Goal: Check status: Check status

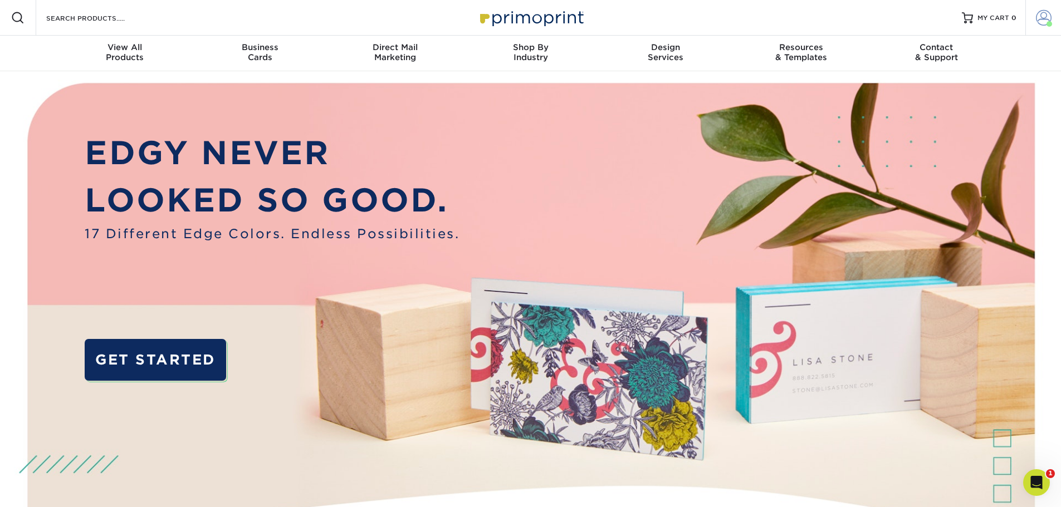
click at [1042, 19] on span at bounding box center [1044, 18] width 16 height 16
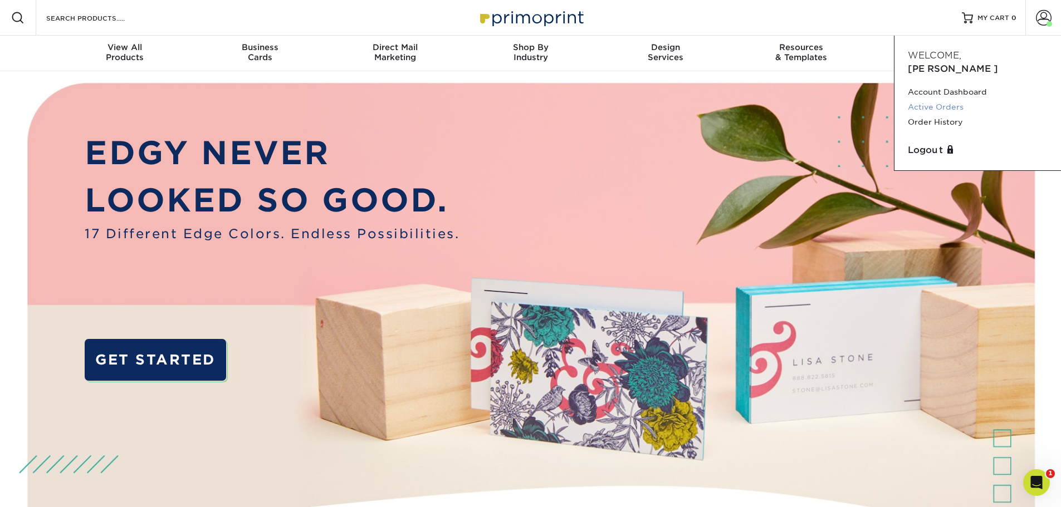
click at [960, 100] on link "Active Orders" at bounding box center [978, 107] width 140 height 15
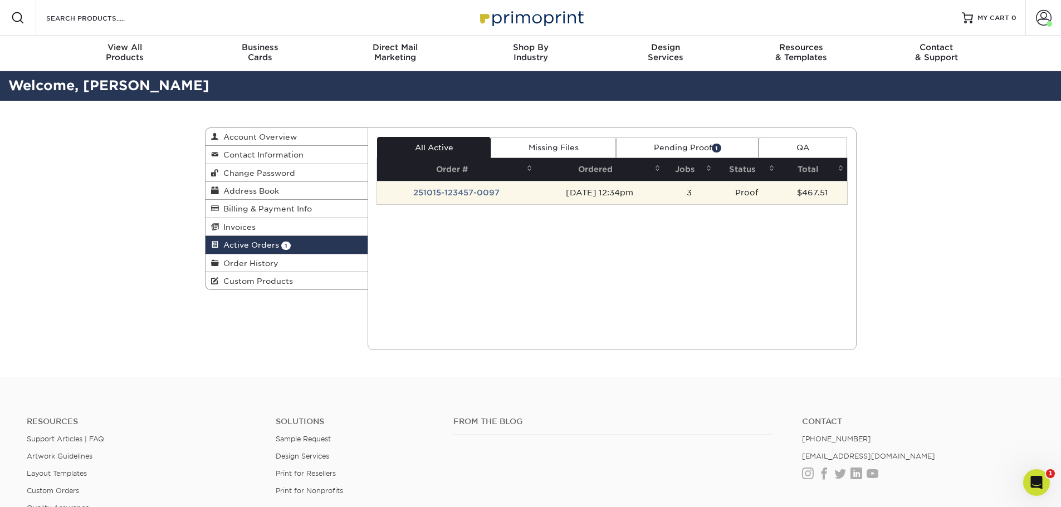
click at [478, 194] on td "251015-123457-0097" at bounding box center [456, 192] width 159 height 23
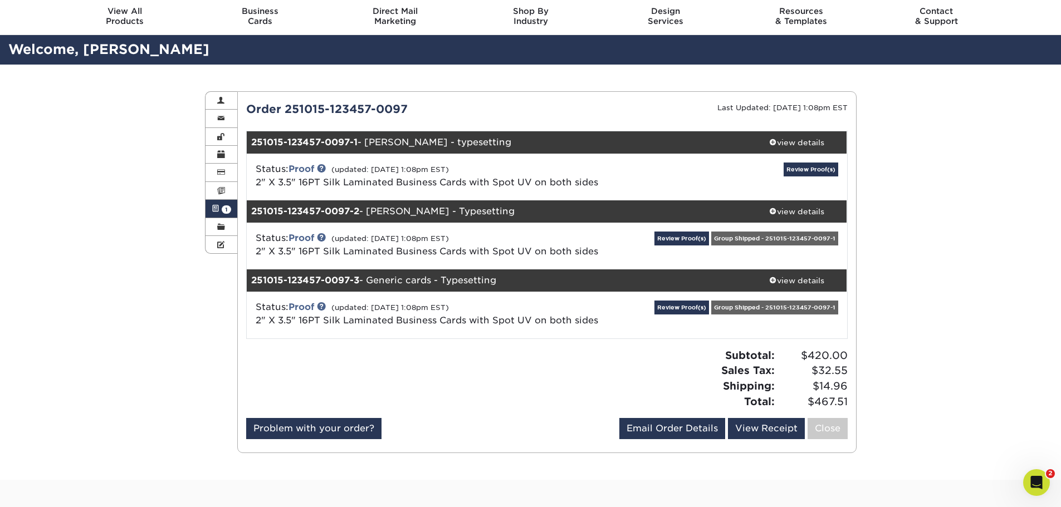
scroll to position [56, 0]
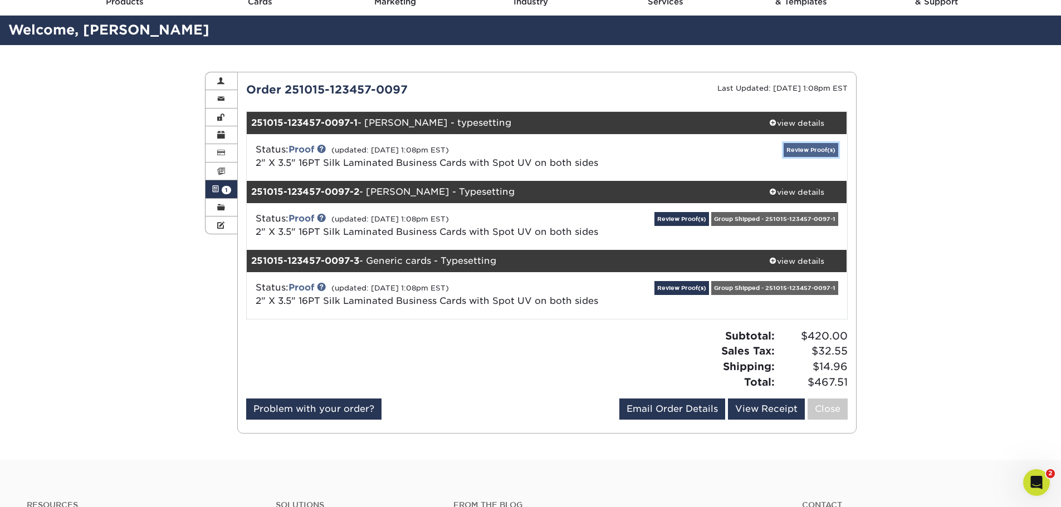
click at [802, 151] on link "Review Proof(s)" at bounding box center [810, 150] width 55 height 14
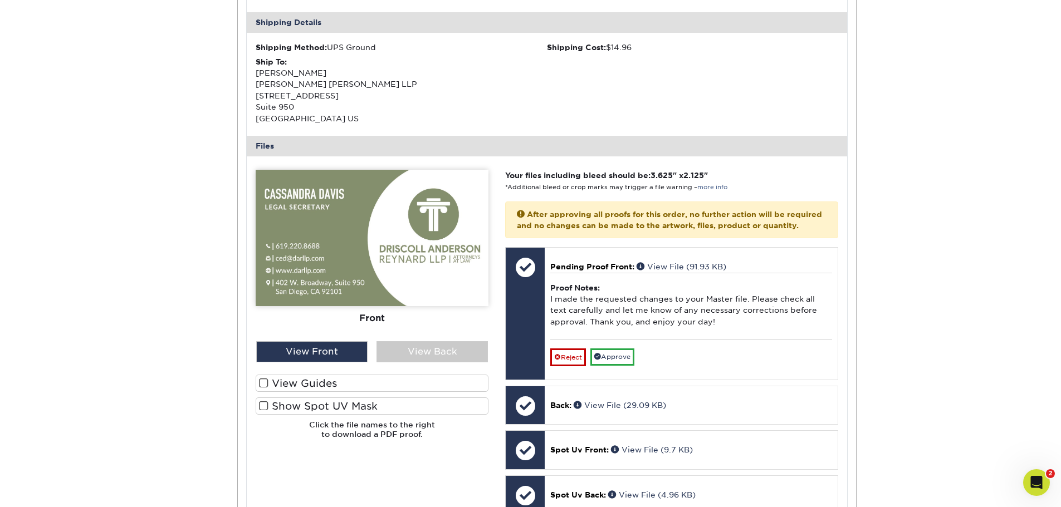
scroll to position [390, 0]
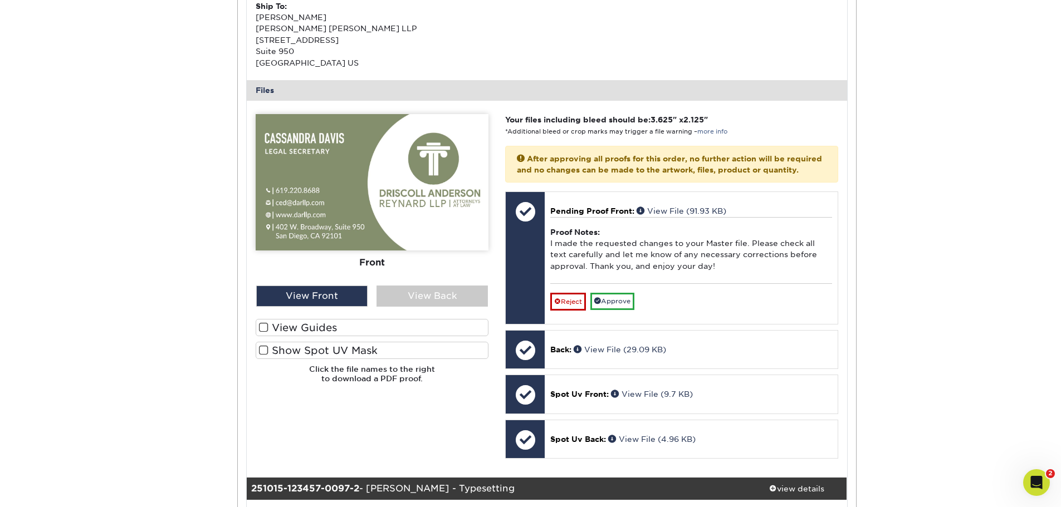
click at [327, 349] on label "Show Spot UV Mask" at bounding box center [372, 350] width 233 height 17
click at [0, 0] on input "Show Spot UV Mask" at bounding box center [0, 0] width 0 height 0
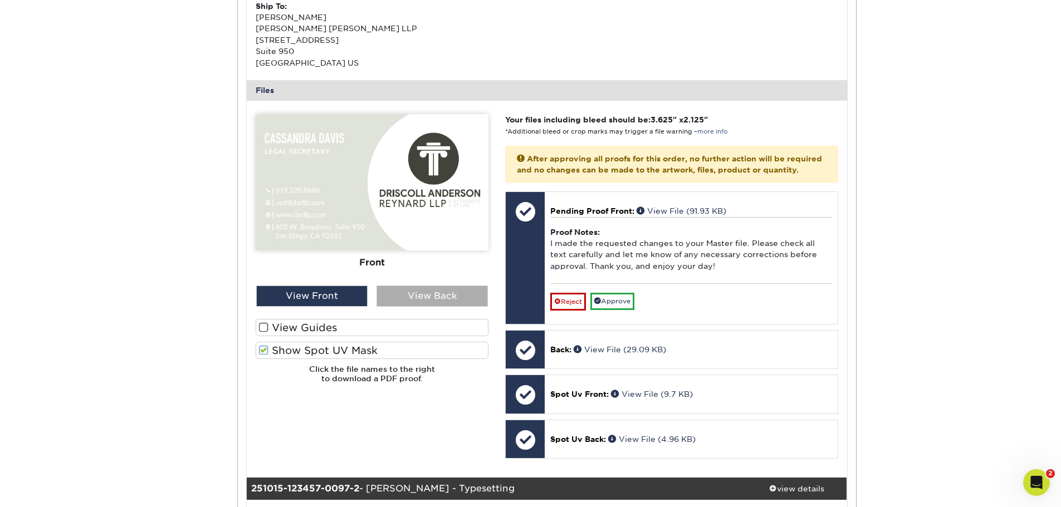
click at [412, 301] on div "View Back" at bounding box center [431, 296] width 111 height 21
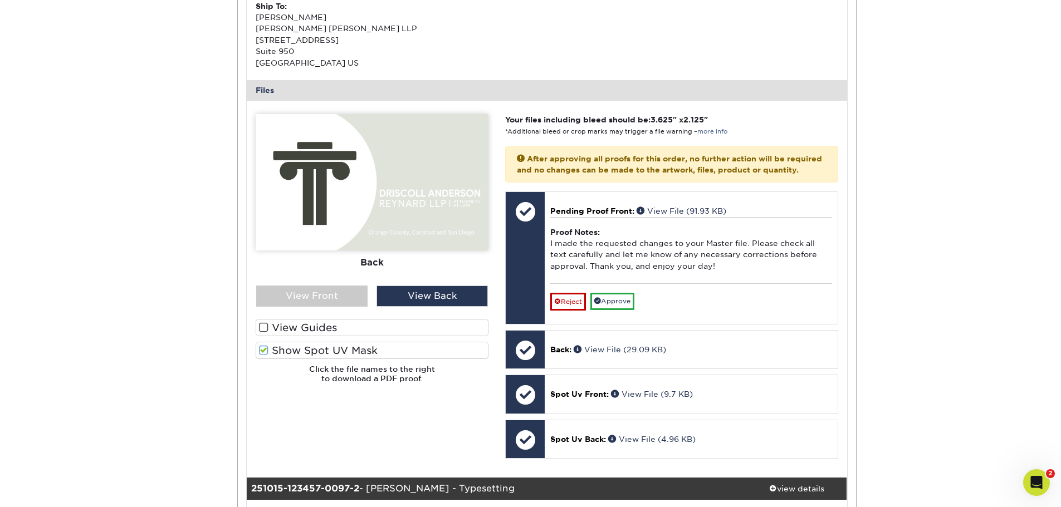
click at [320, 326] on label "View Guides" at bounding box center [372, 327] width 233 height 17
click at [0, 0] on input "View Guides" at bounding box center [0, 0] width 0 height 0
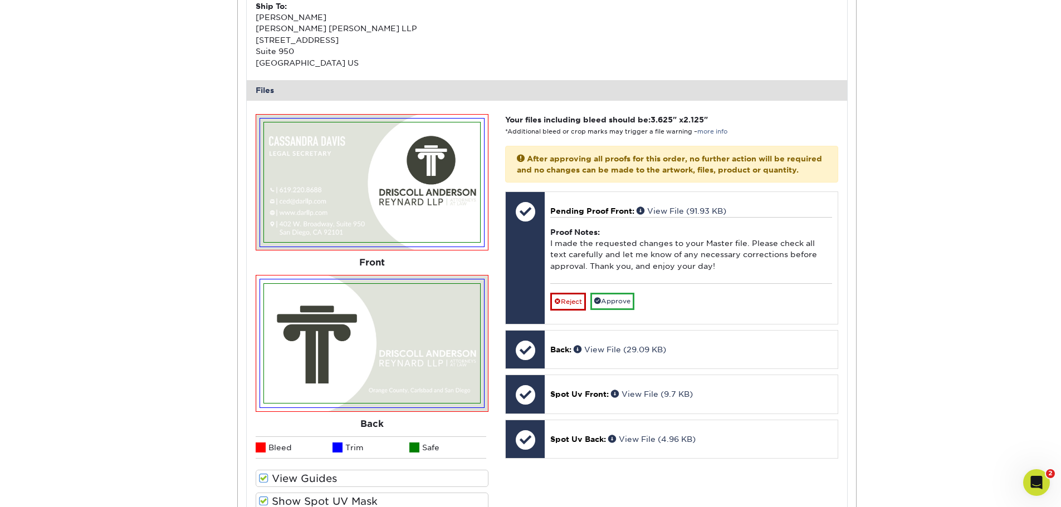
scroll to position [445, 0]
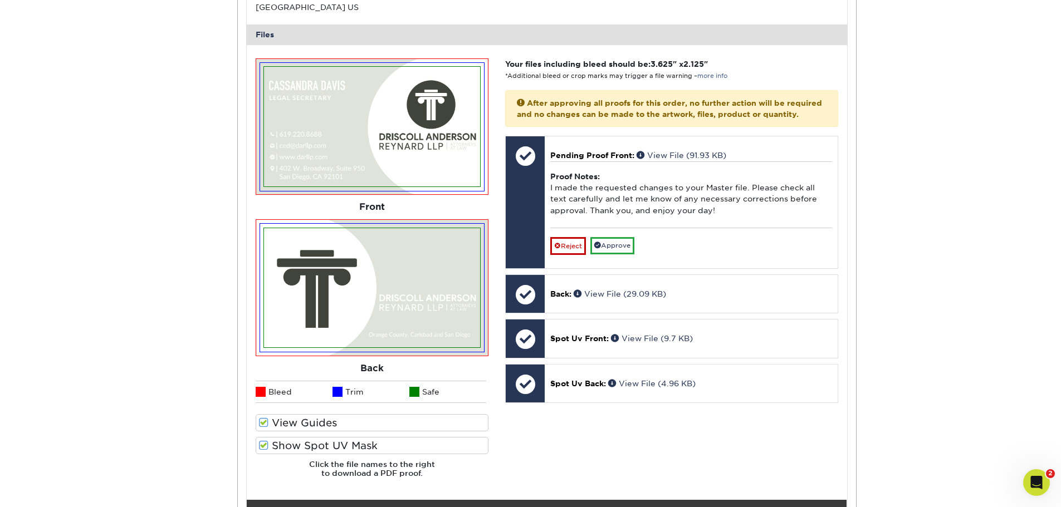
click at [264, 424] on span at bounding box center [263, 423] width 9 height 11
click at [0, 0] on input "View Guides" at bounding box center [0, 0] width 0 height 0
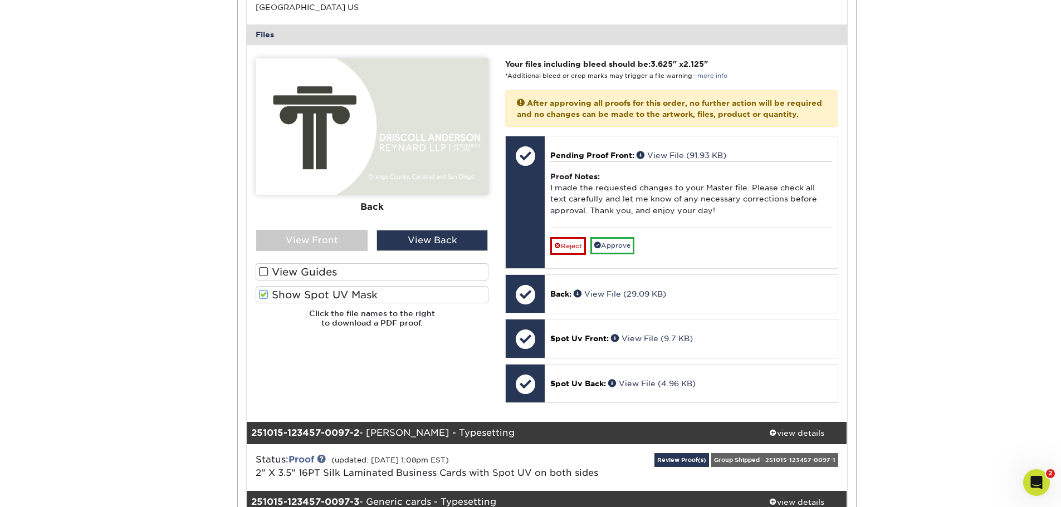
click at [263, 293] on span at bounding box center [263, 295] width 9 height 11
click at [0, 0] on input "Show Spot UV Mask" at bounding box center [0, 0] width 0 height 0
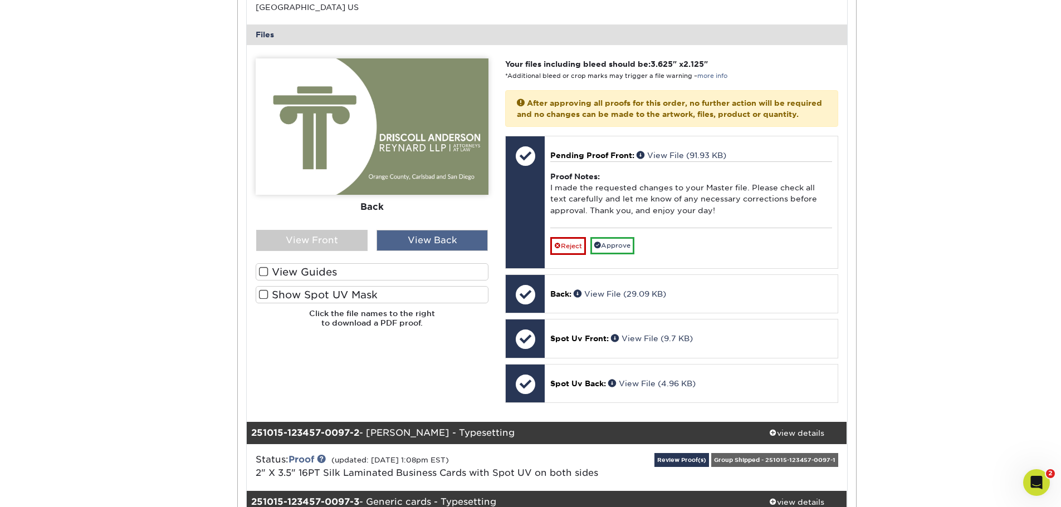
click at [435, 239] on div "View Back" at bounding box center [431, 240] width 111 height 21
click at [320, 240] on div "View Front" at bounding box center [311, 240] width 111 height 21
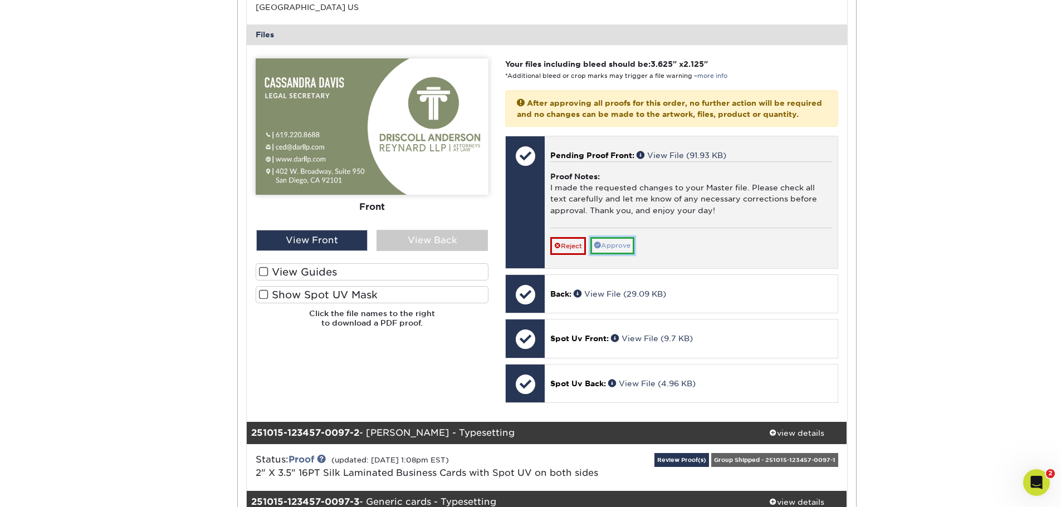
click at [616, 254] on link "Approve" at bounding box center [612, 245] width 44 height 17
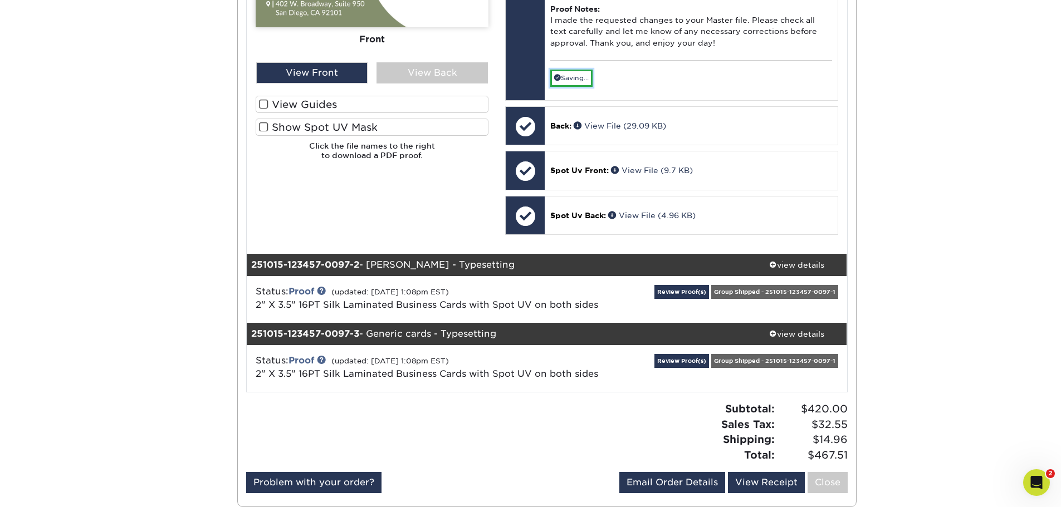
scroll to position [668, 0]
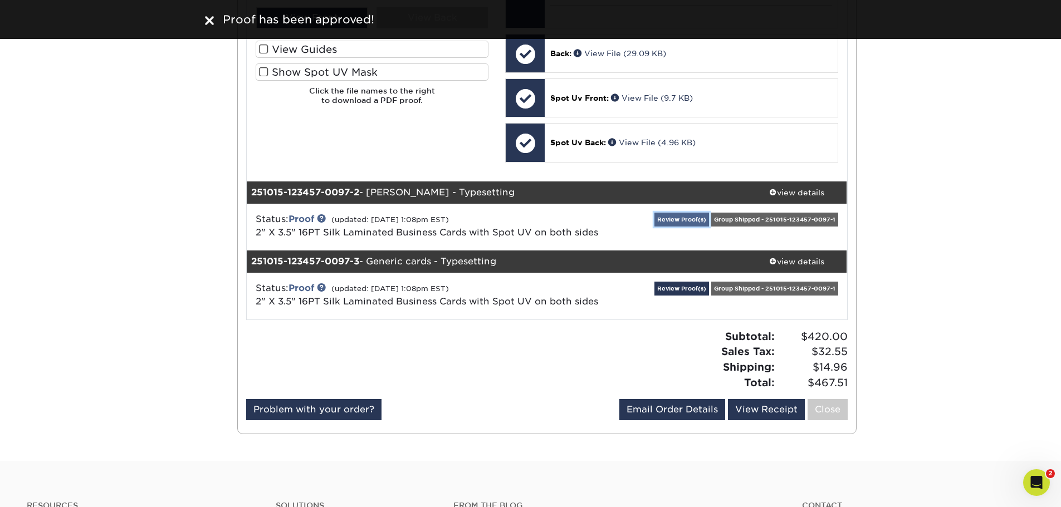
click at [672, 227] on link "Review Proof(s)" at bounding box center [681, 220] width 55 height 14
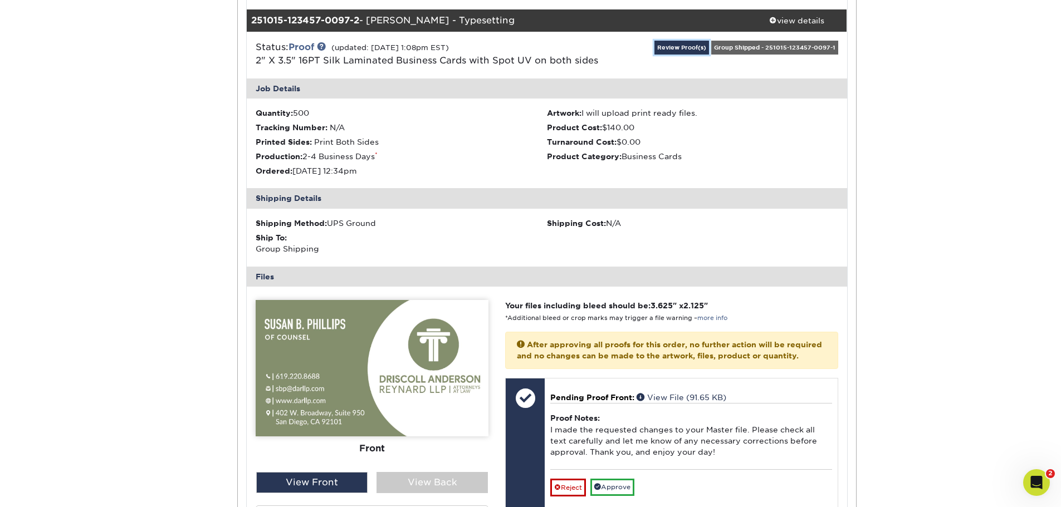
scroll to position [835, 0]
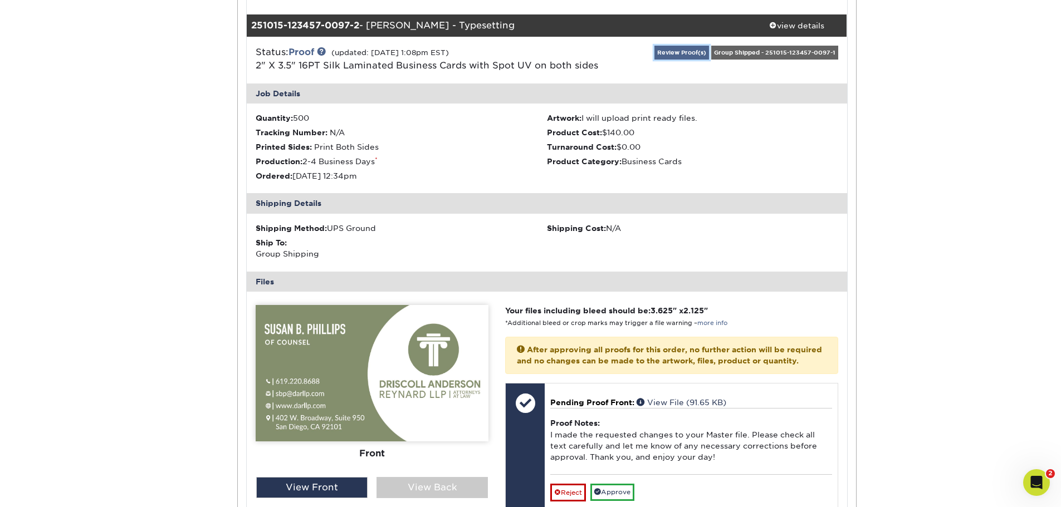
click at [693, 60] on link "Review Proof(s)" at bounding box center [681, 53] width 55 height 14
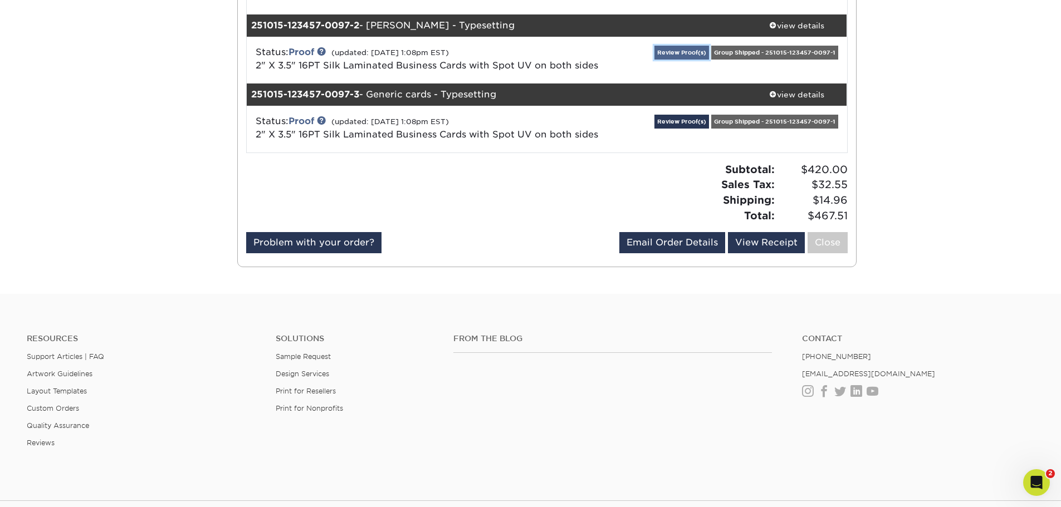
click at [664, 58] on link "Review Proof(s)" at bounding box center [681, 53] width 55 height 14
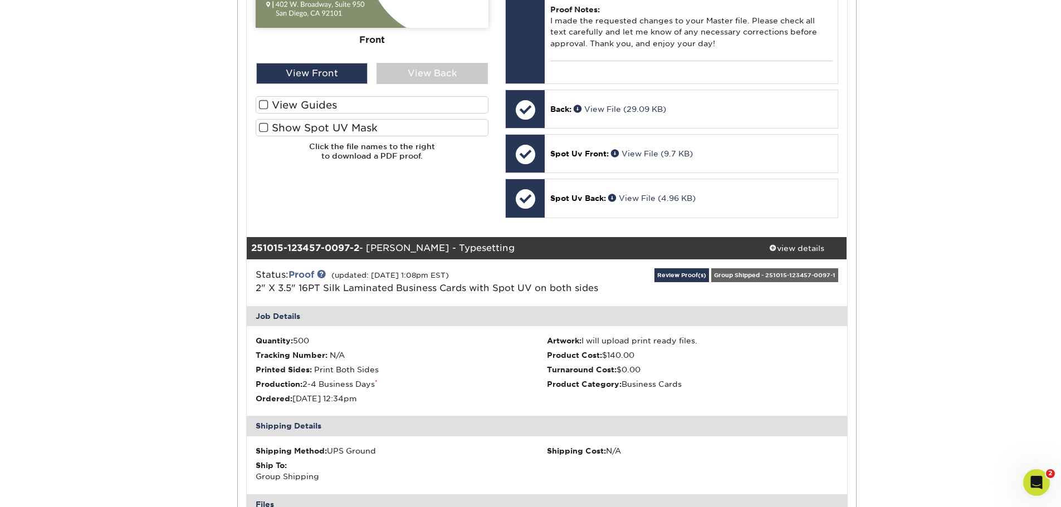
scroll to position [668, 0]
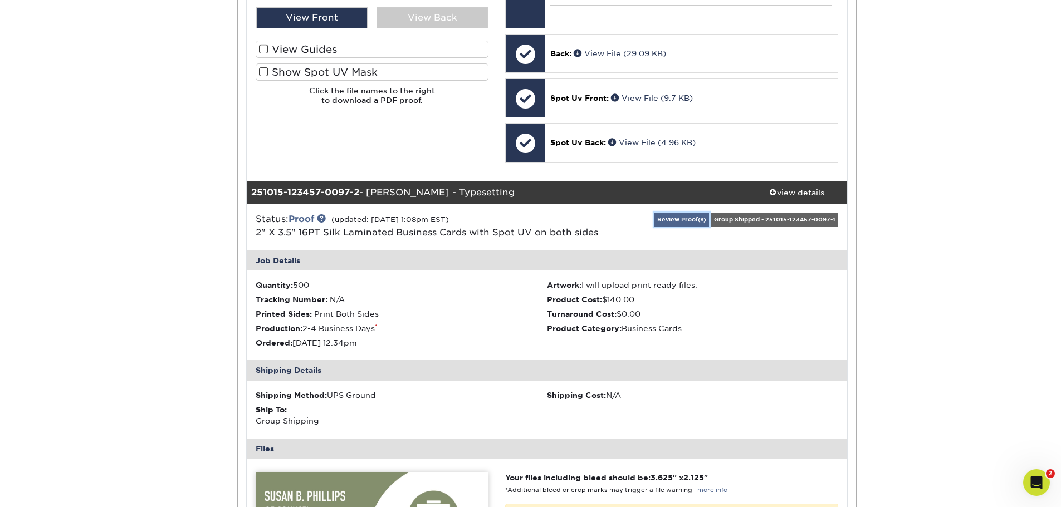
click at [687, 227] on link "Review Proof(s)" at bounding box center [681, 220] width 55 height 14
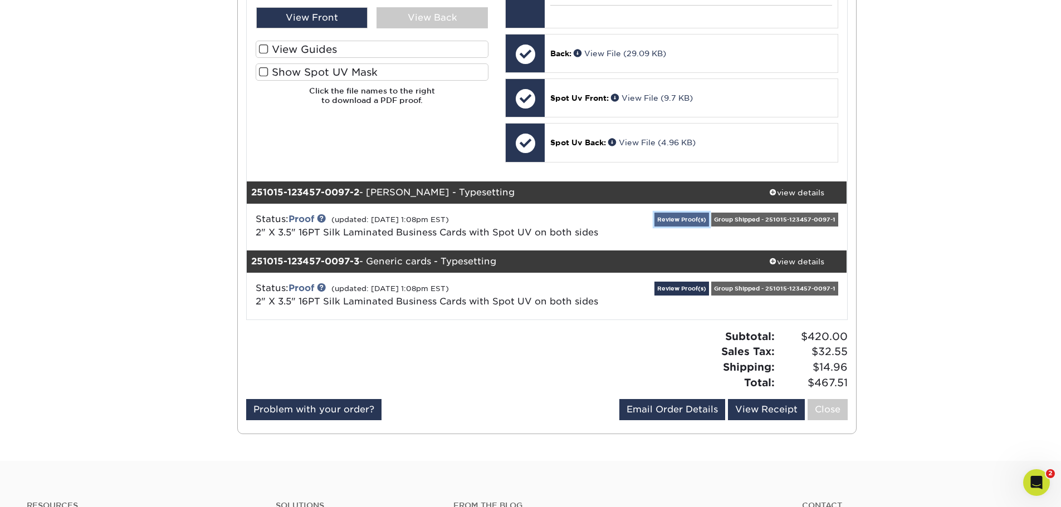
click at [677, 227] on link "Review Proof(s)" at bounding box center [681, 220] width 55 height 14
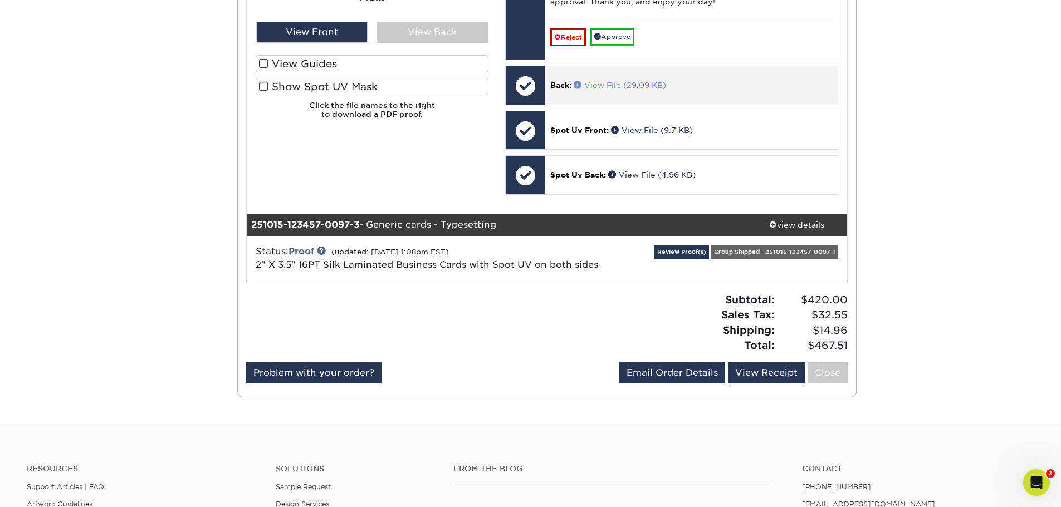
scroll to position [1336, 0]
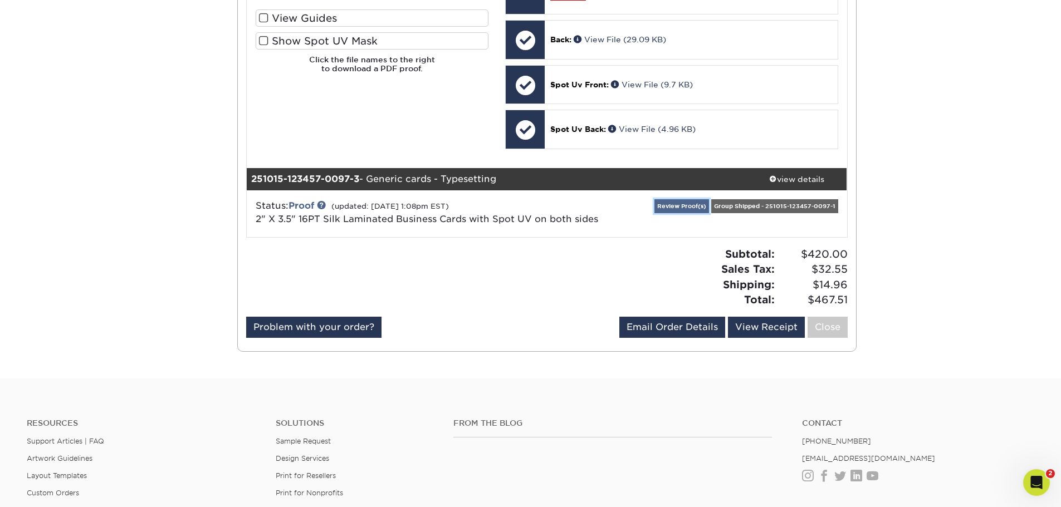
click at [674, 213] on link "Review Proof(s)" at bounding box center [681, 206] width 55 height 14
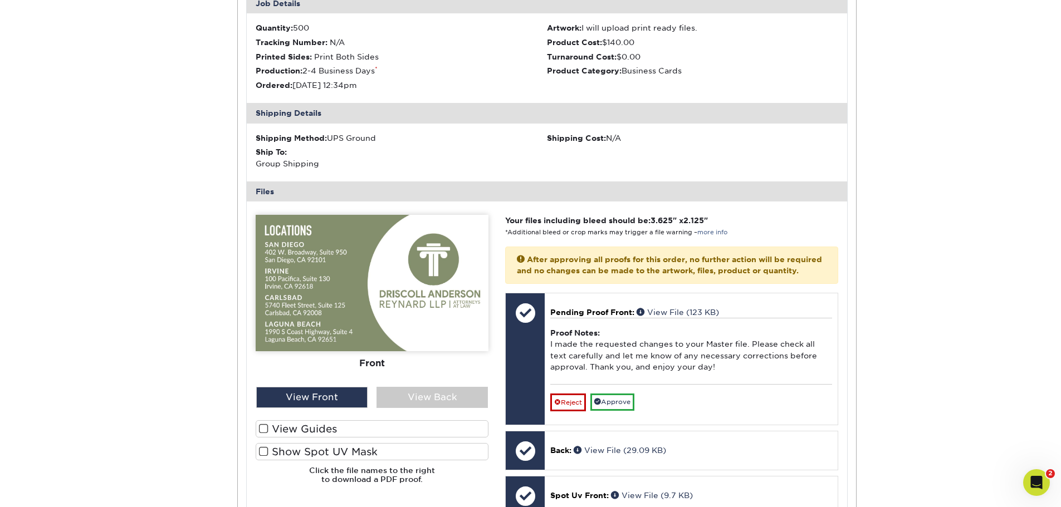
scroll to position [1615, 0]
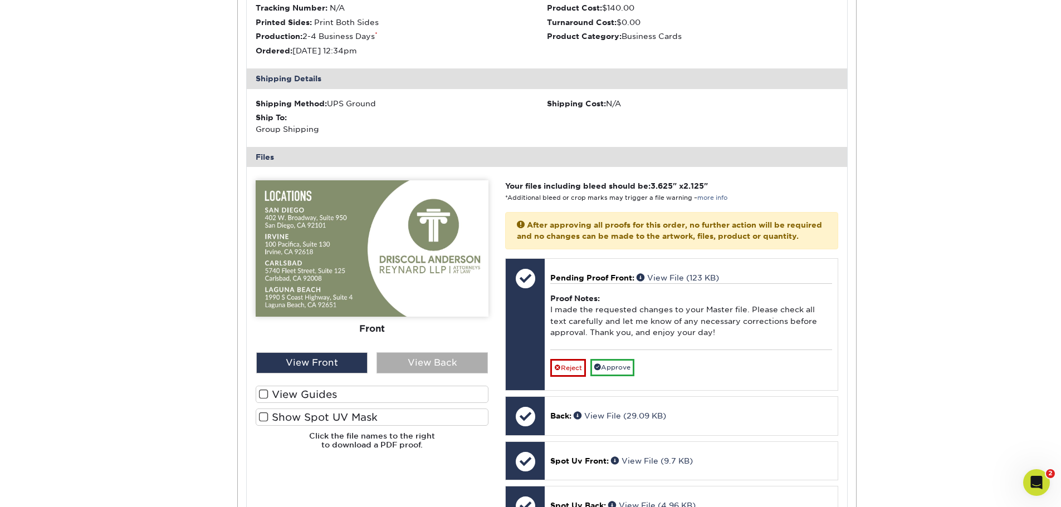
click at [432, 374] on div "View Back" at bounding box center [431, 362] width 111 height 21
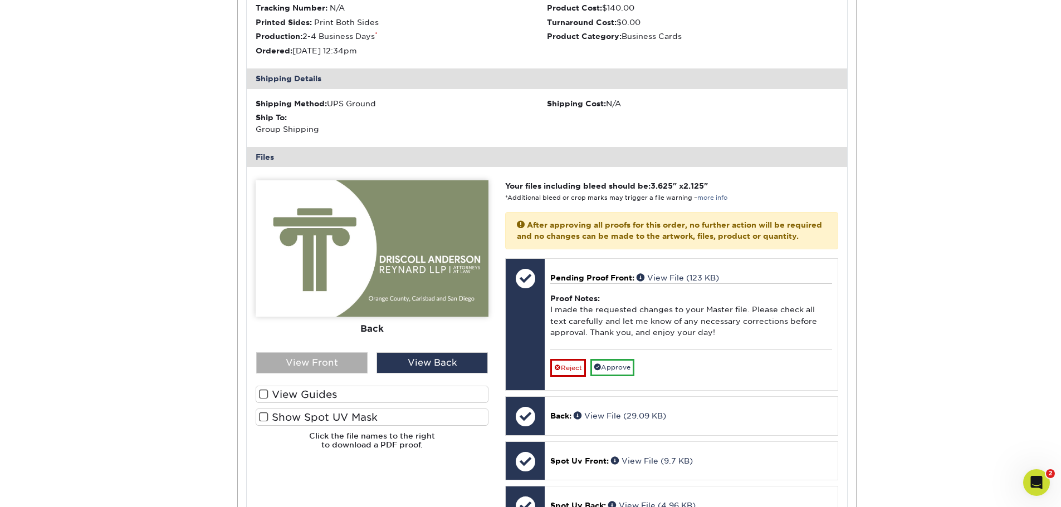
click at [334, 374] on div "View Front" at bounding box center [311, 362] width 111 height 21
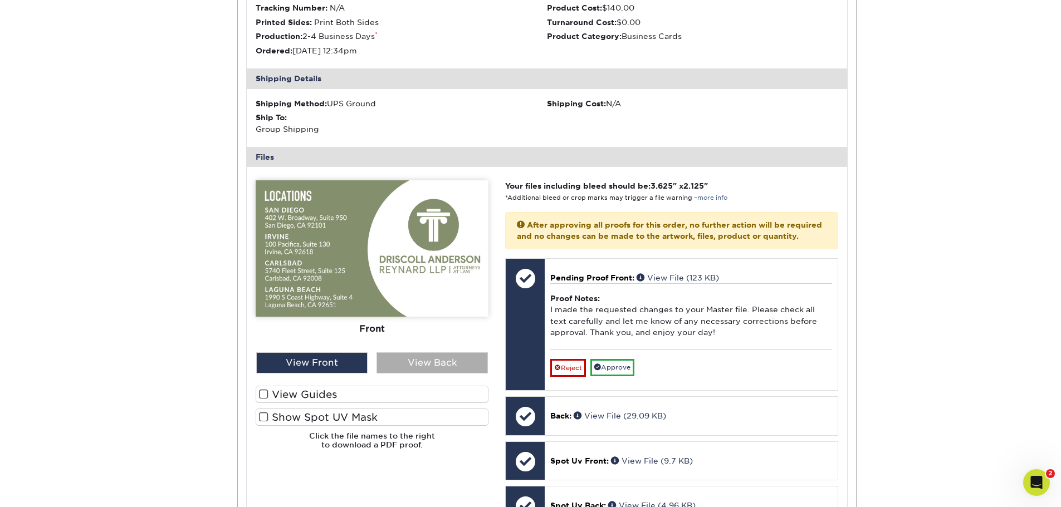
click at [439, 374] on div "View Back" at bounding box center [431, 362] width 111 height 21
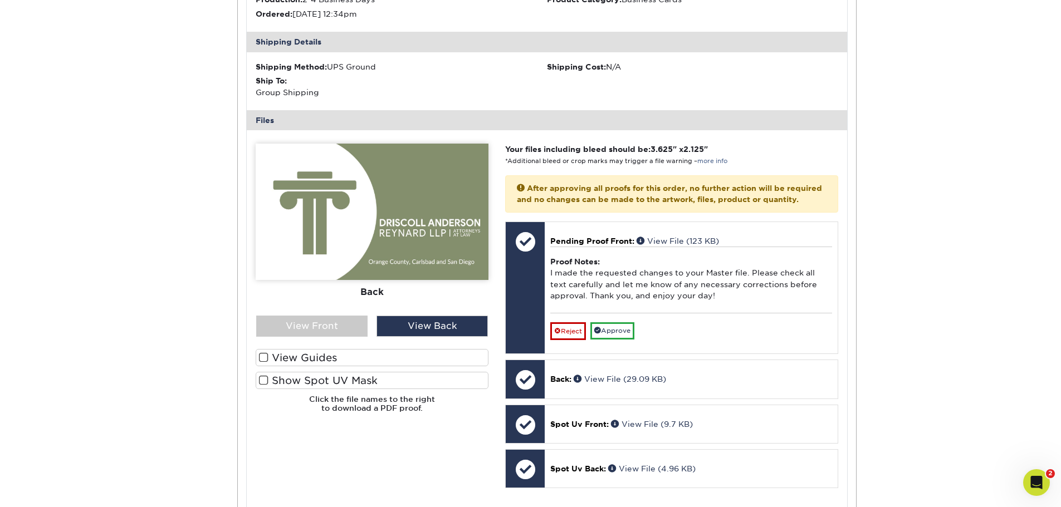
scroll to position [1670, 0]
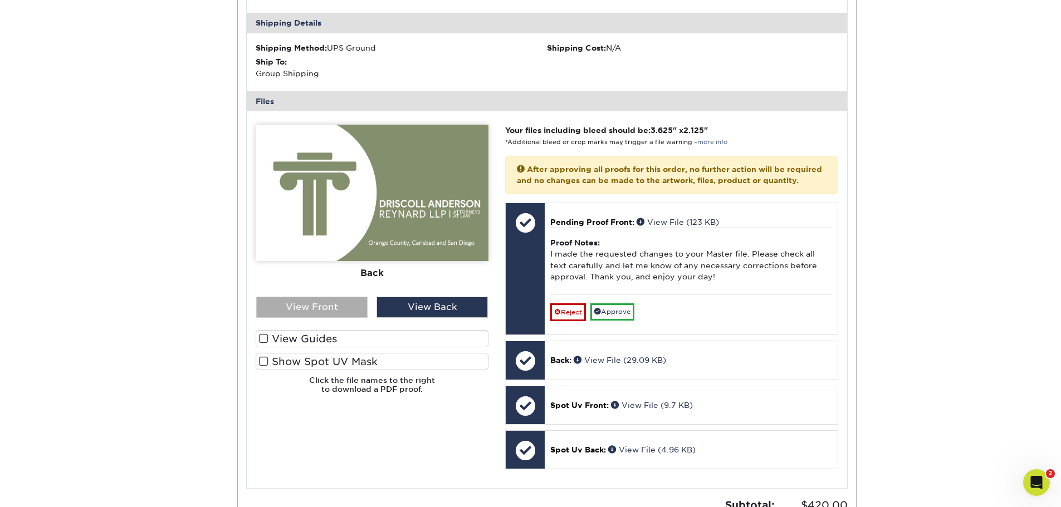
drag, startPoint x: 322, startPoint y: 325, endPoint x: 358, endPoint y: 326, distance: 35.7
click at [322, 318] on div "View Front" at bounding box center [311, 307] width 111 height 21
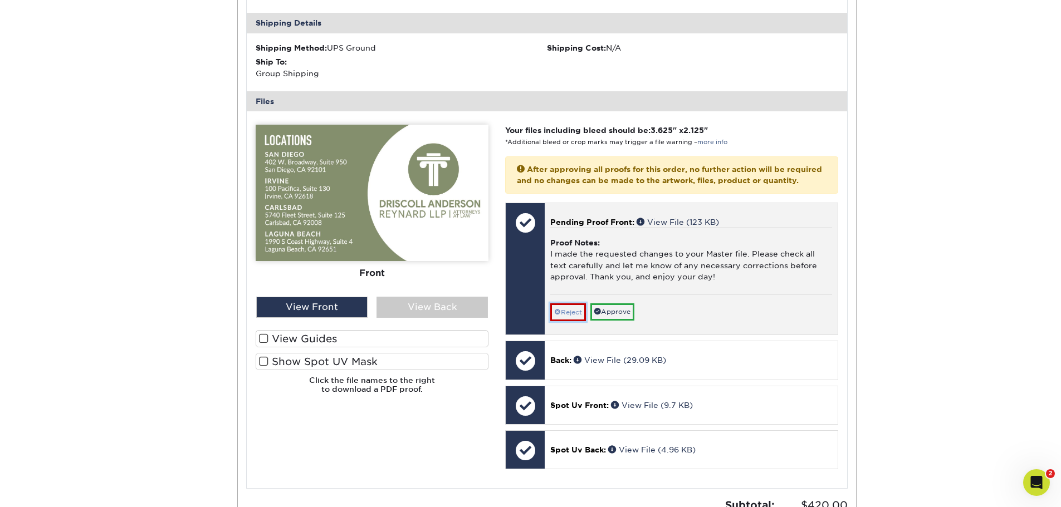
click at [565, 321] on link "Reject" at bounding box center [568, 312] width 36 height 18
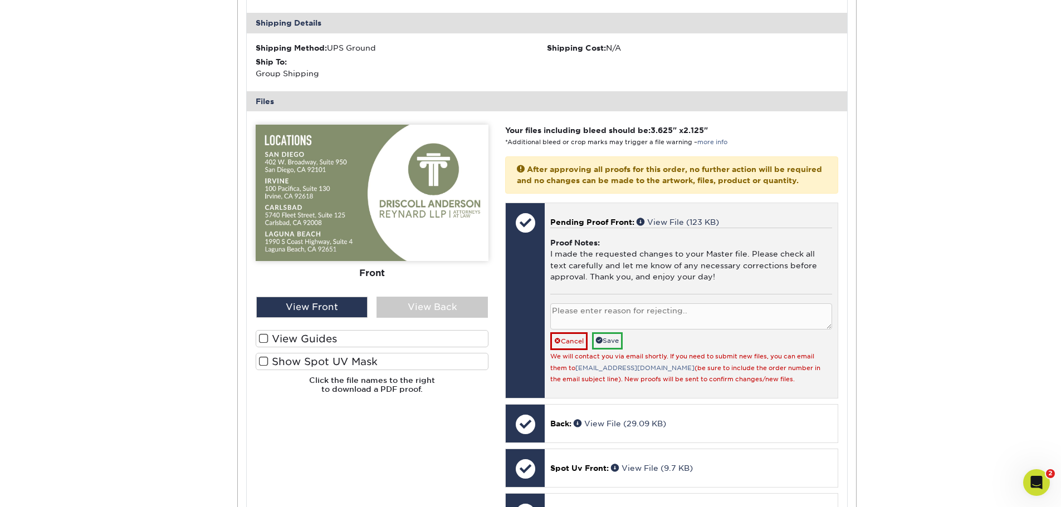
click at [729, 330] on textarea at bounding box center [690, 316] width 281 height 26
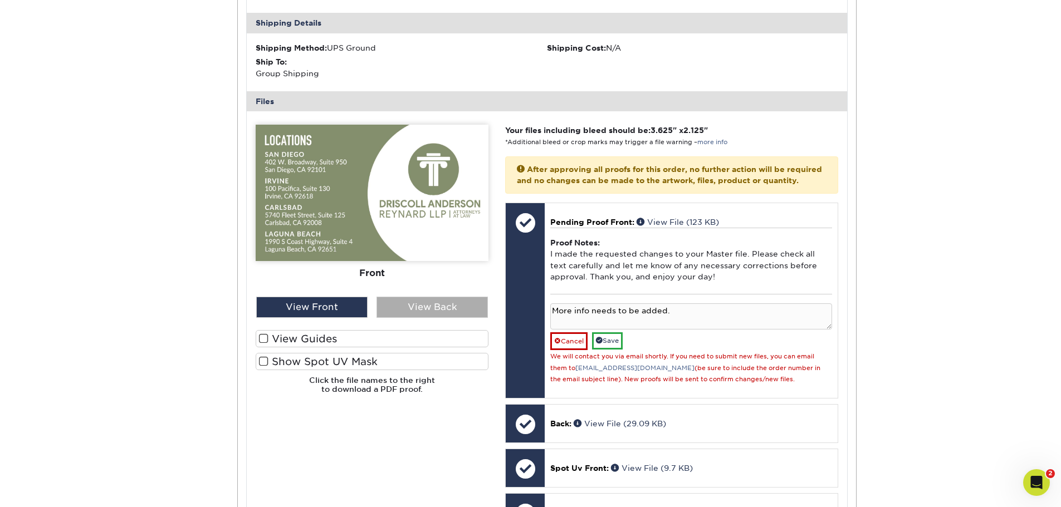
click at [429, 318] on div "View Back" at bounding box center [431, 307] width 111 height 21
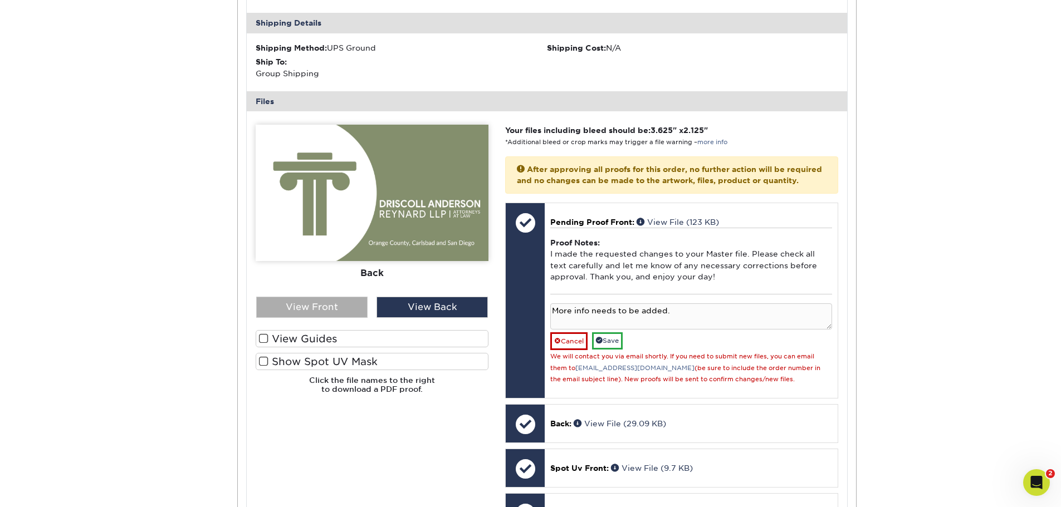
click at [305, 318] on div "View Front" at bounding box center [311, 307] width 111 height 21
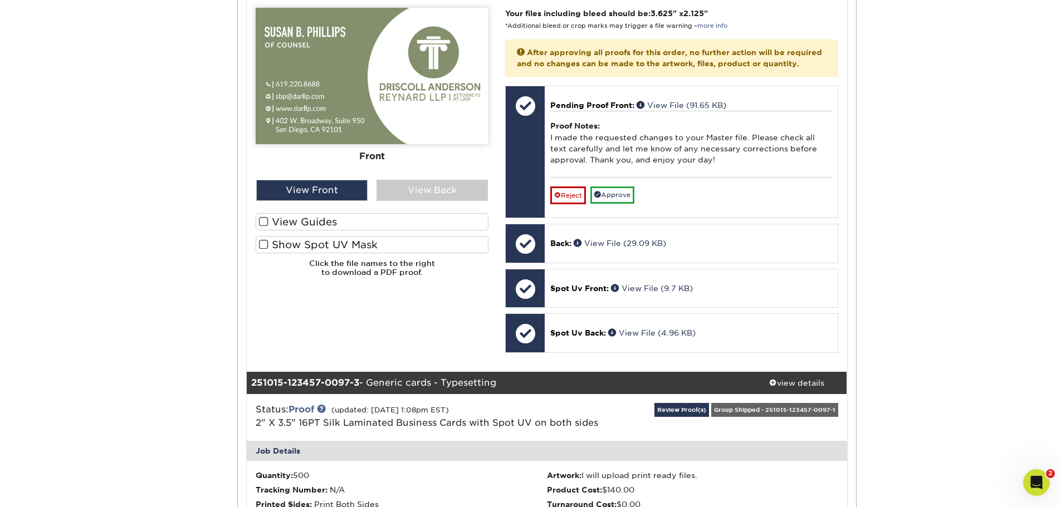
scroll to position [1114, 0]
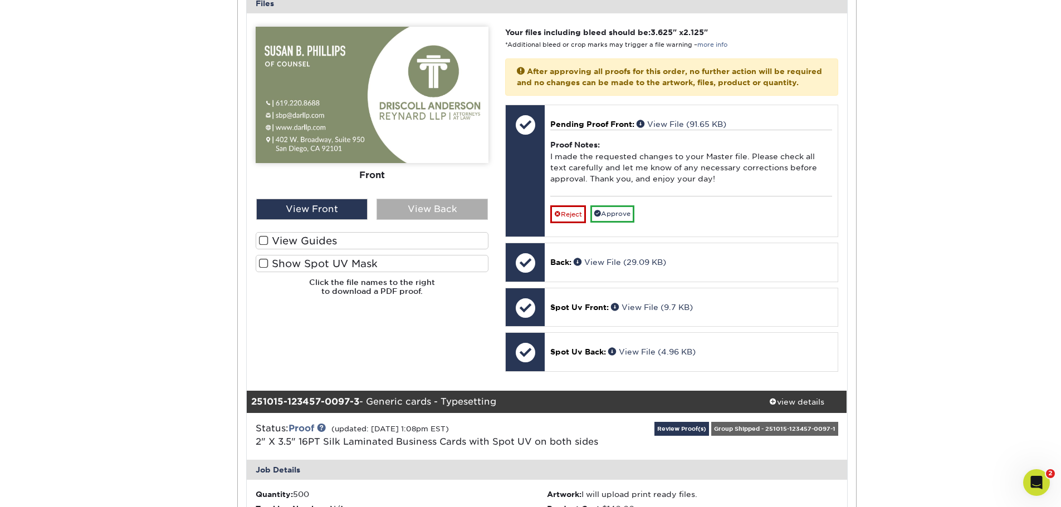
click at [444, 220] on div "View Back" at bounding box center [431, 209] width 111 height 21
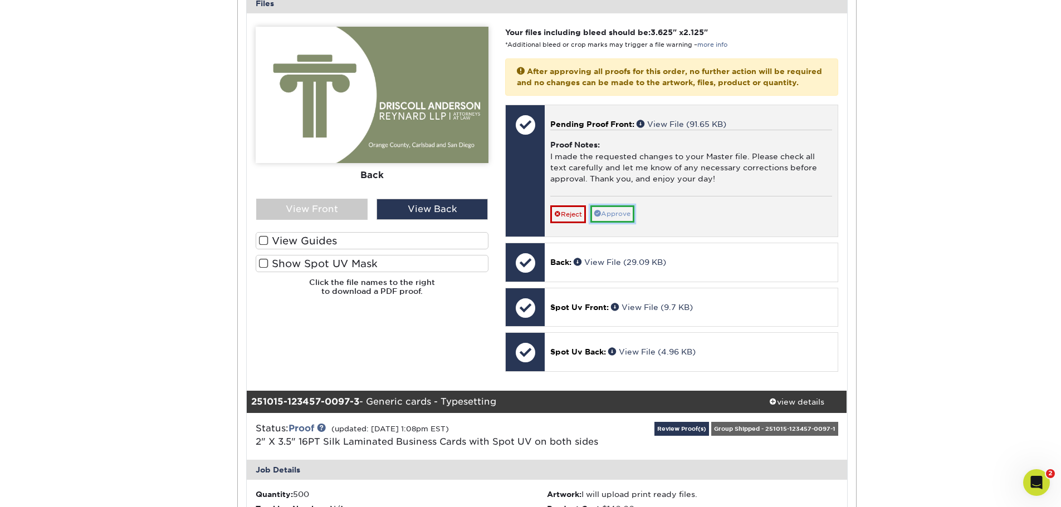
click at [607, 223] on link "Approve" at bounding box center [612, 213] width 44 height 17
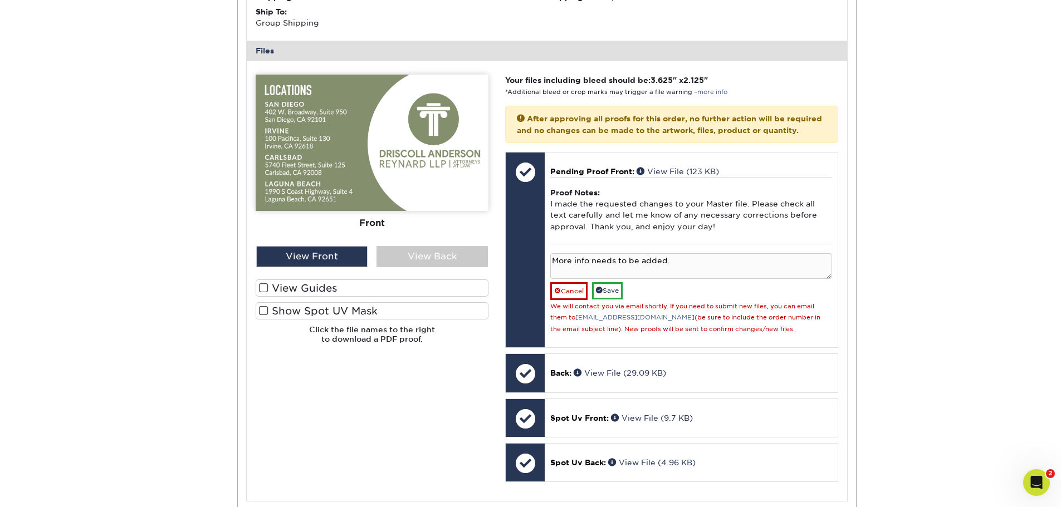
scroll to position [1726, 0]
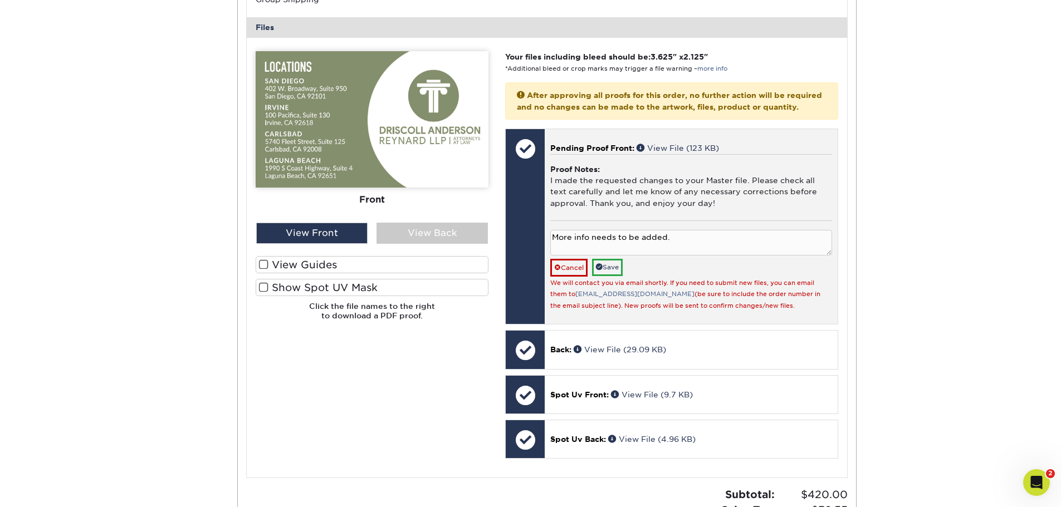
click at [711, 256] on textarea "More info needs to be added." at bounding box center [690, 243] width 281 height 26
type textarea "More info needs to be added. I sent a follow up email"
click at [614, 276] on link "Save" at bounding box center [607, 267] width 31 height 17
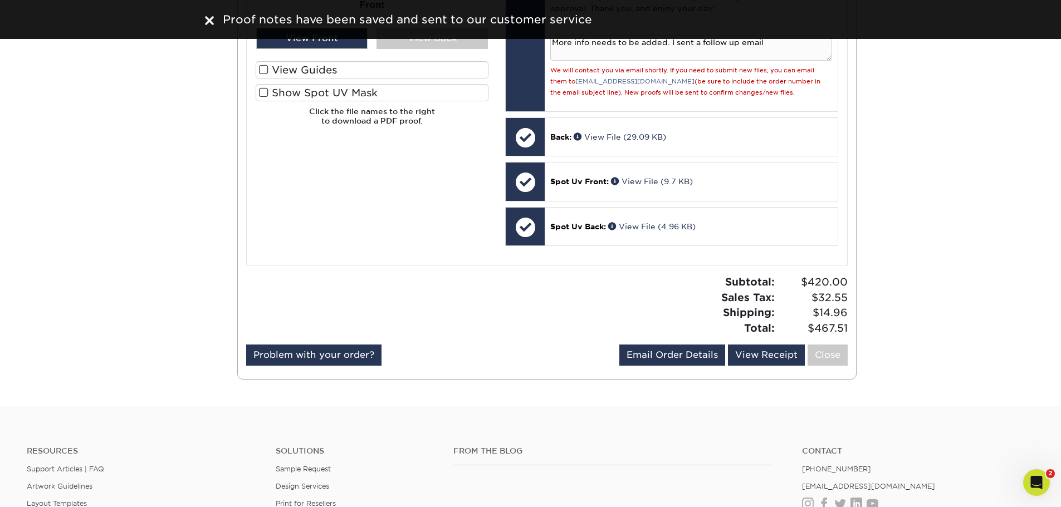
scroll to position [1837, 0]
